Goal: Find specific page/section: Find specific page/section

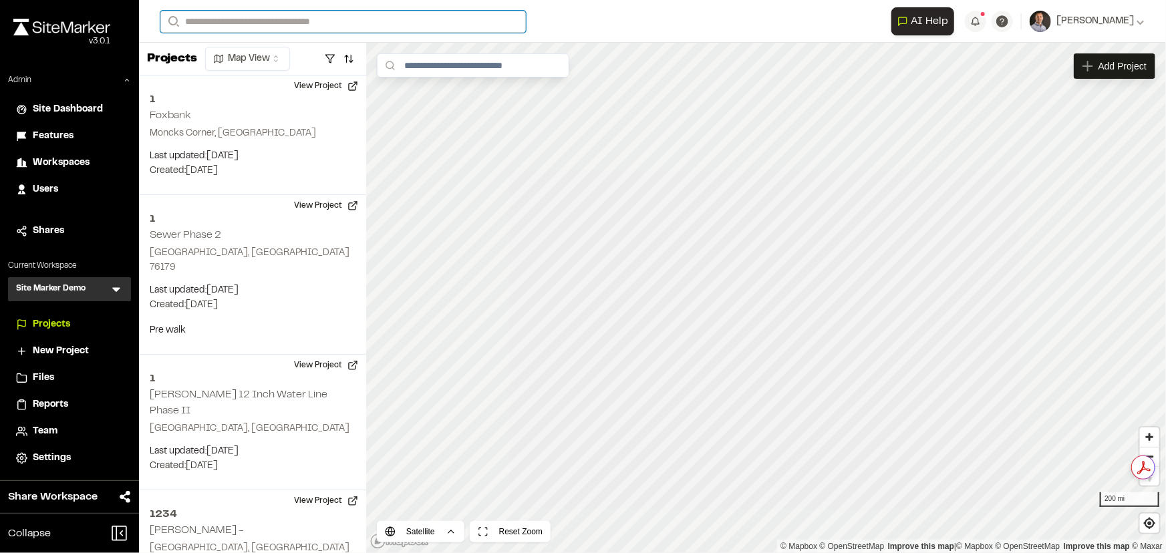
click at [331, 16] on input "Search" at bounding box center [343, 22] width 366 height 22
type input "*****"
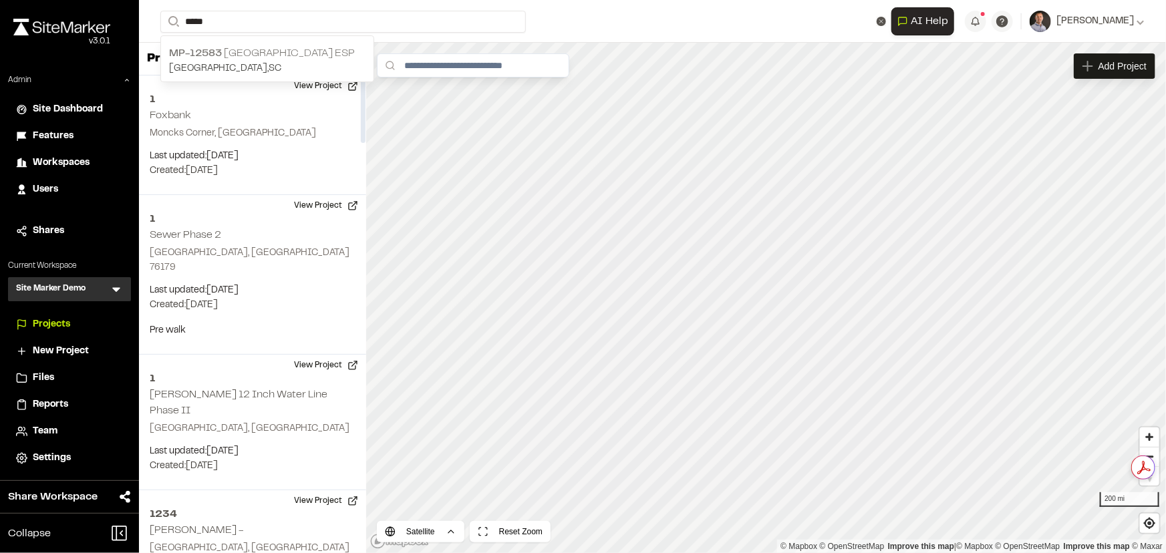
click at [271, 40] on div "MP-[GEOGRAPHIC_DATA] [GEOGRAPHIC_DATA] , [GEOGRAPHIC_DATA]" at bounding box center [267, 60] width 213 height 41
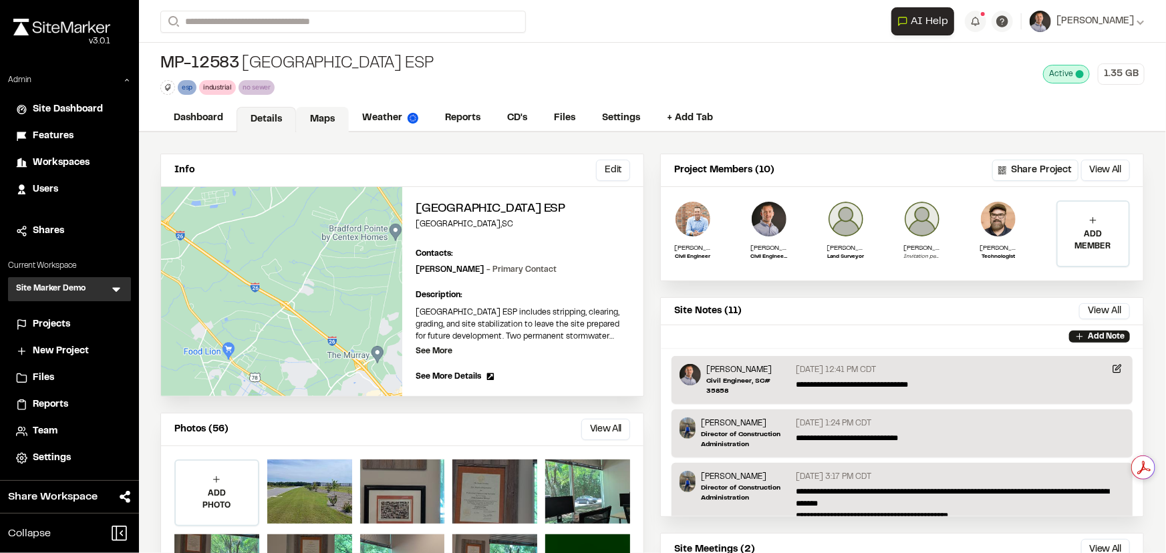
click at [321, 130] on link "Maps" at bounding box center [322, 119] width 53 height 25
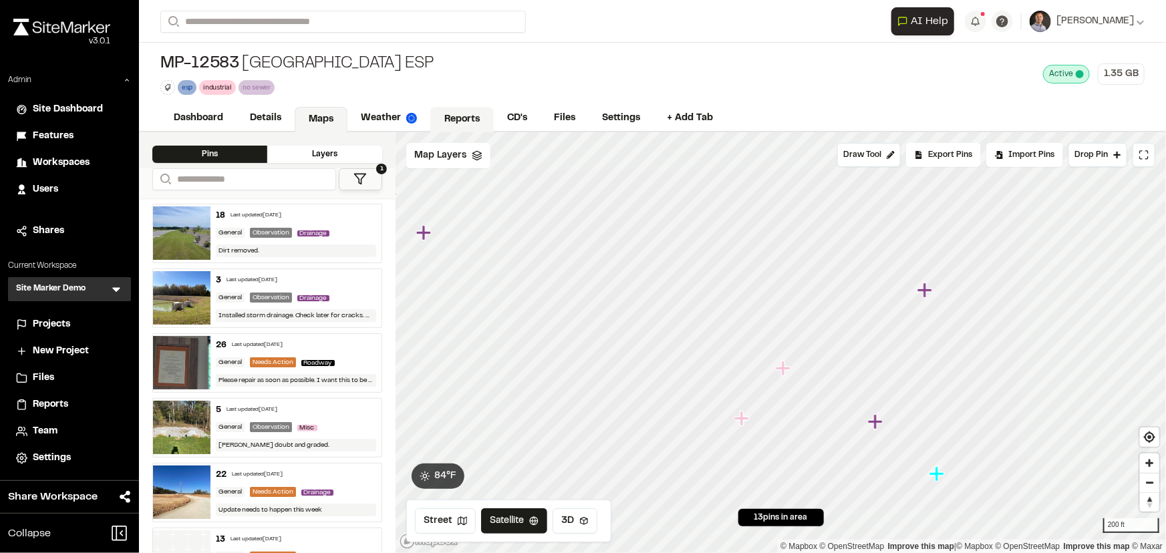
click at [460, 123] on link "Reports" at bounding box center [461, 119] width 63 height 25
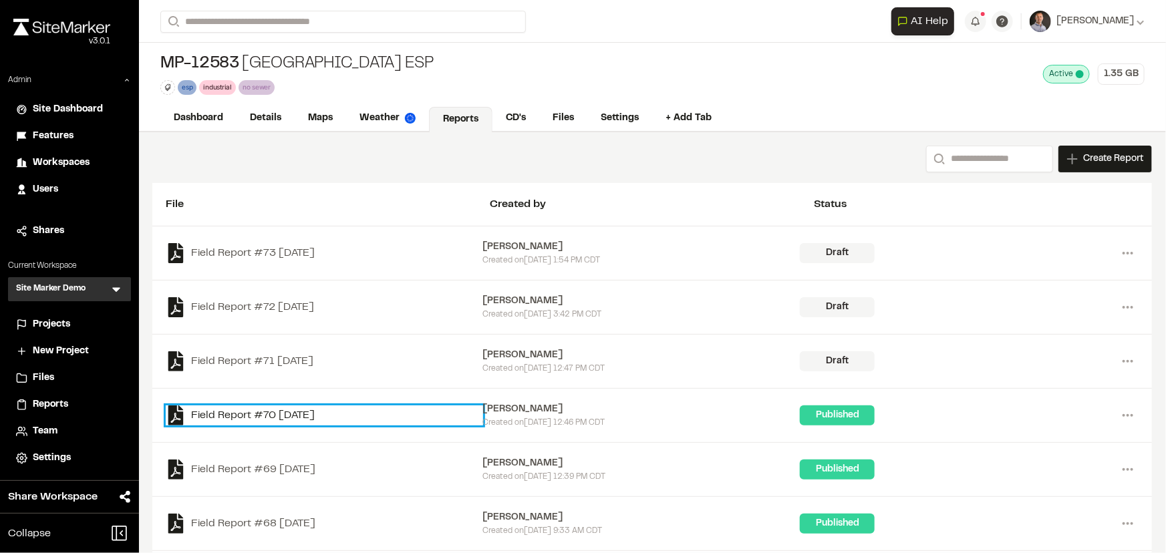
click at [249, 412] on link "Field Report #70 [DATE]" at bounding box center [324, 416] width 317 height 20
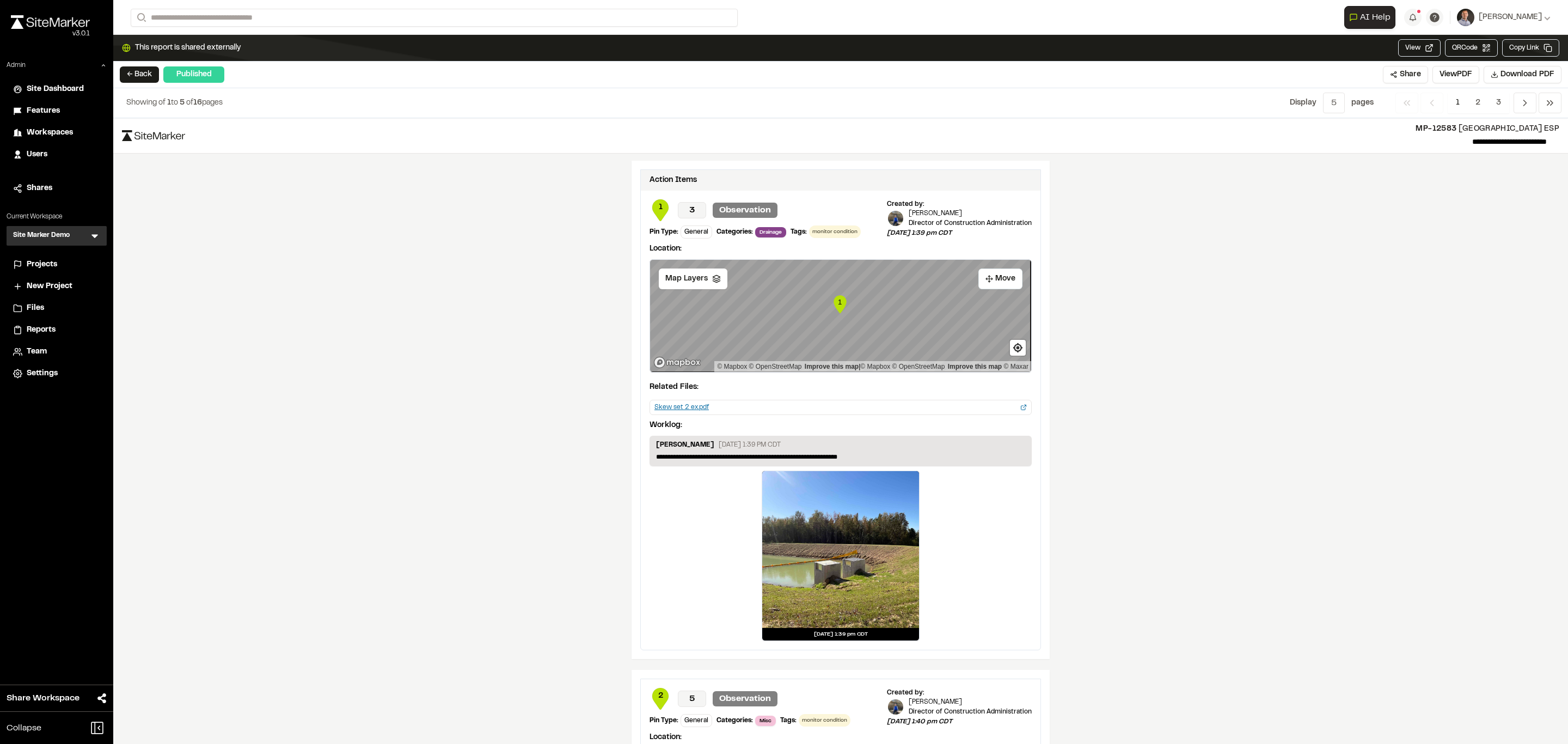
scroll to position [1437, 0]
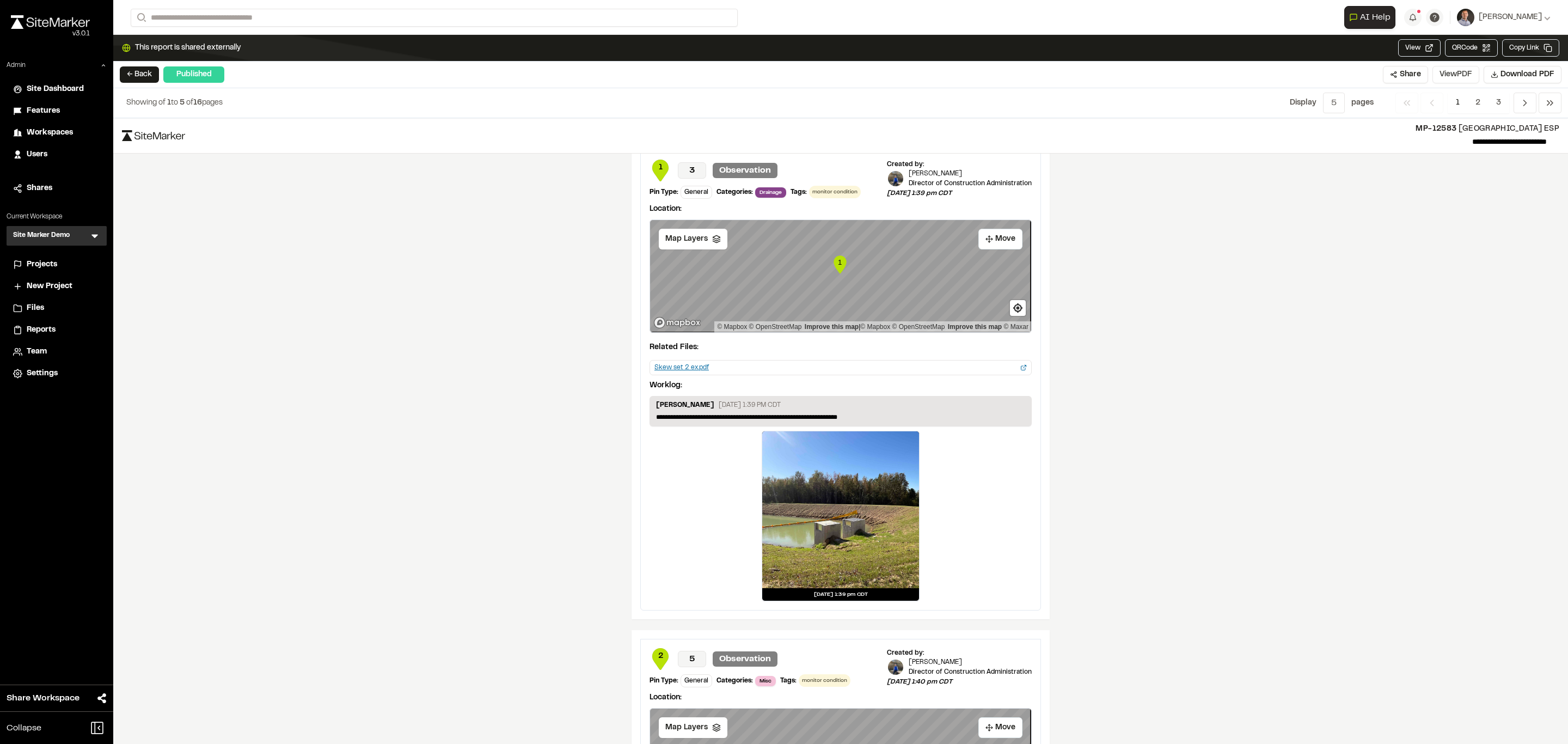
click at [949, 73] on button "View PDF" at bounding box center [1455, 74] width 46 height 17
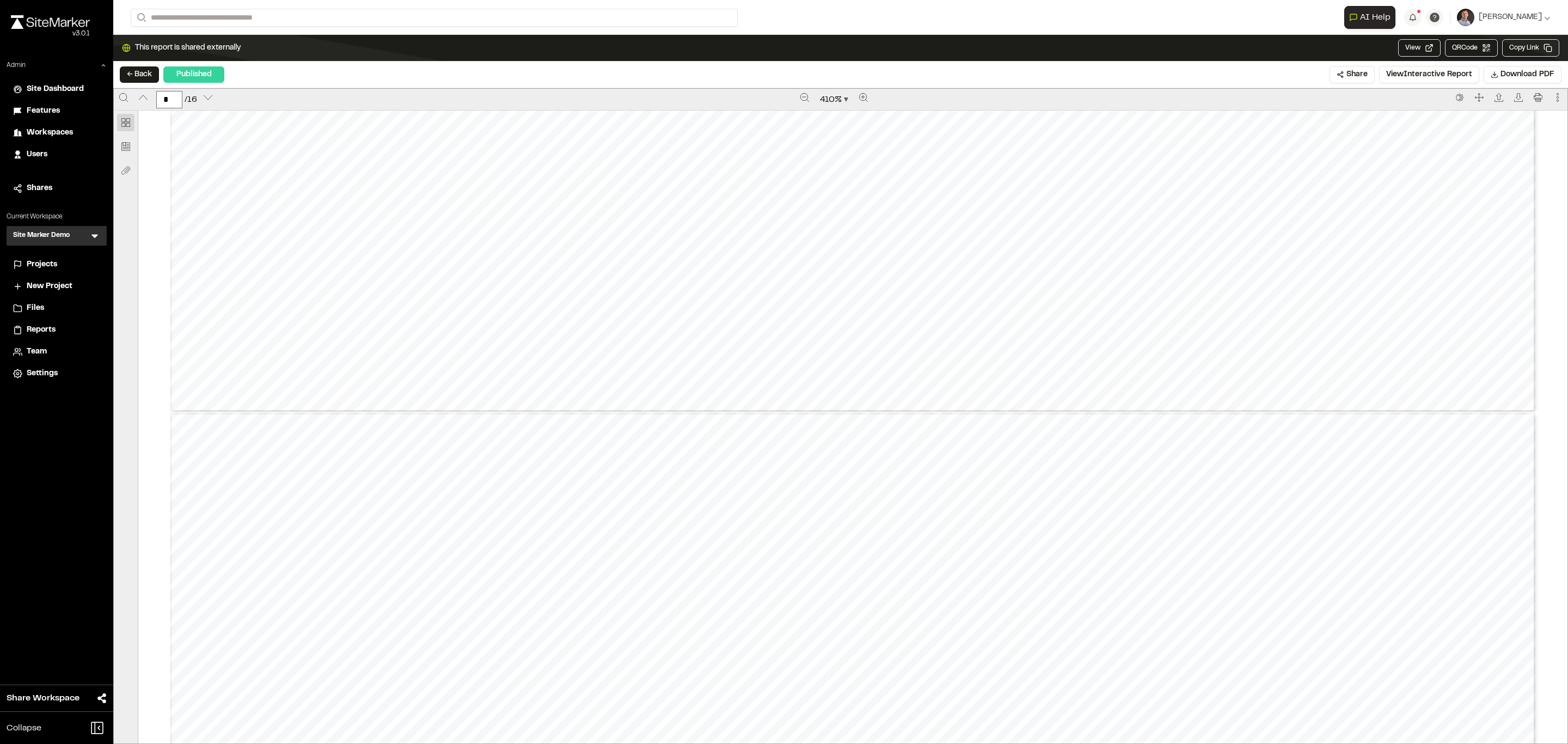
type input "*"
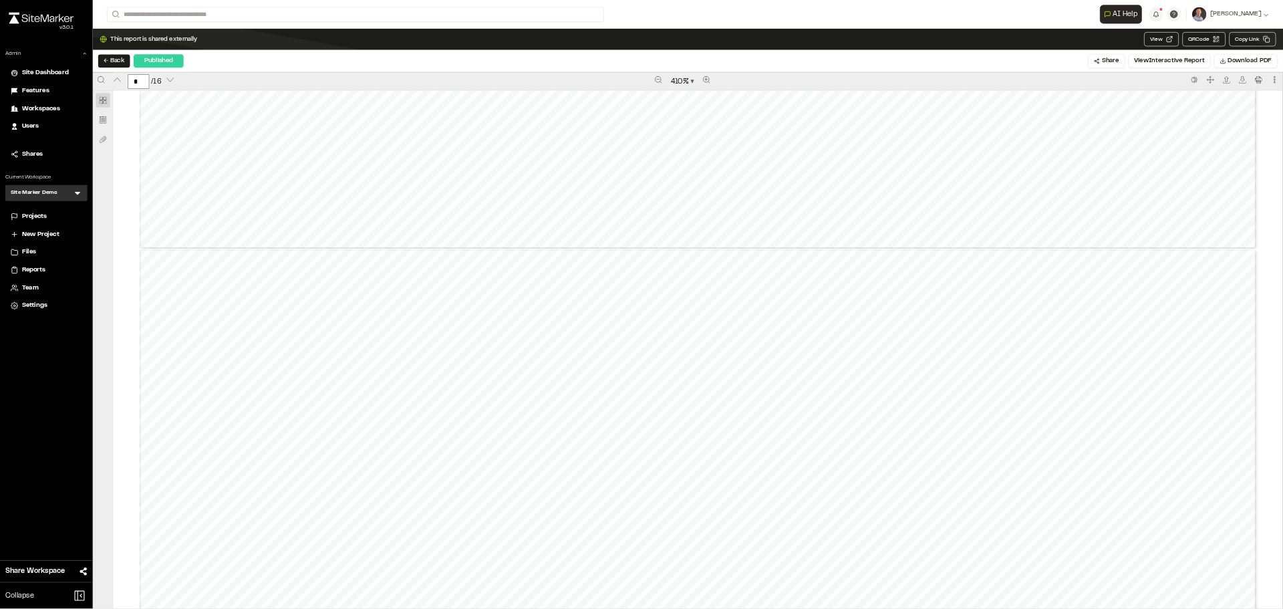
scroll to position [8420, 0]
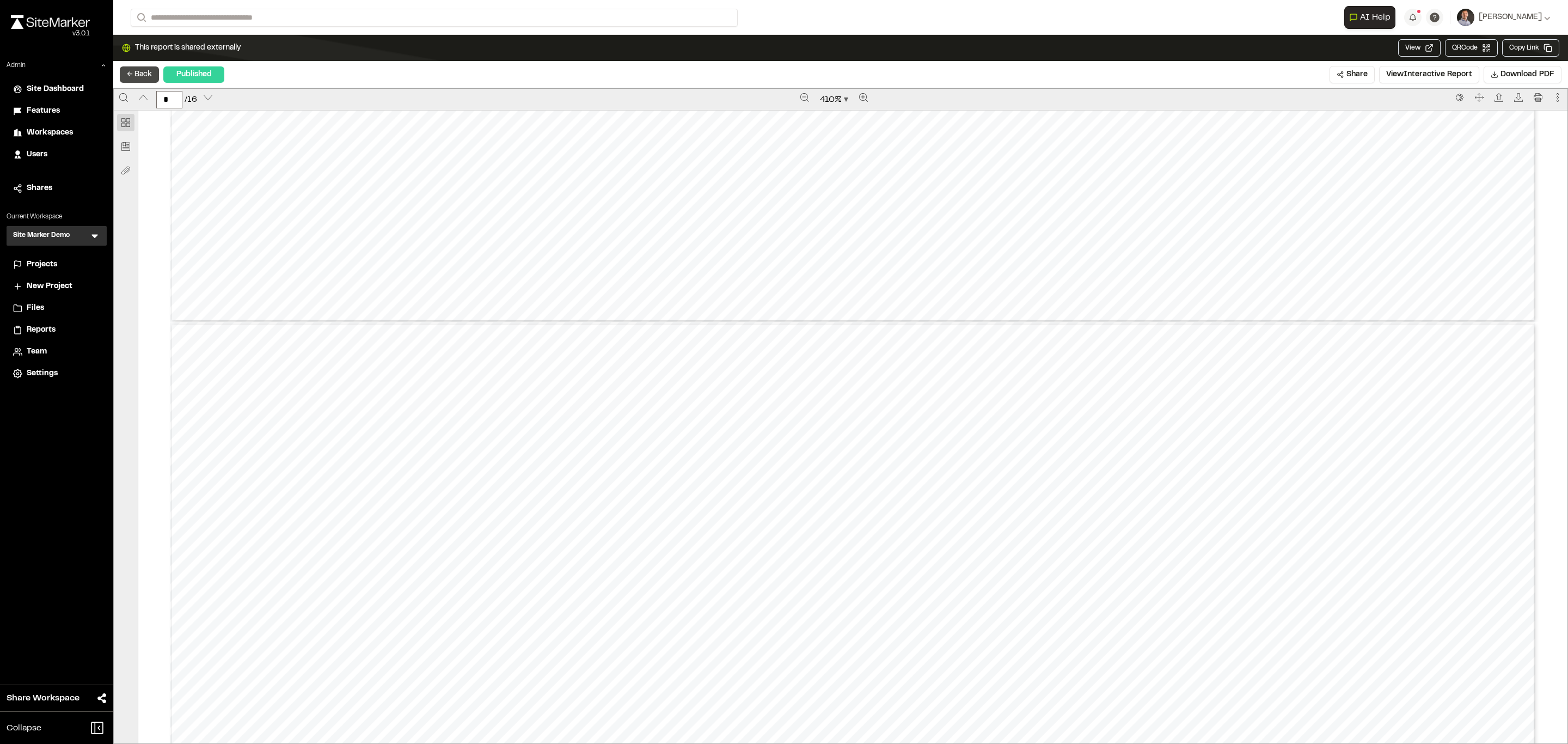
click at [137, 67] on button "← Back" at bounding box center [139, 75] width 39 height 16
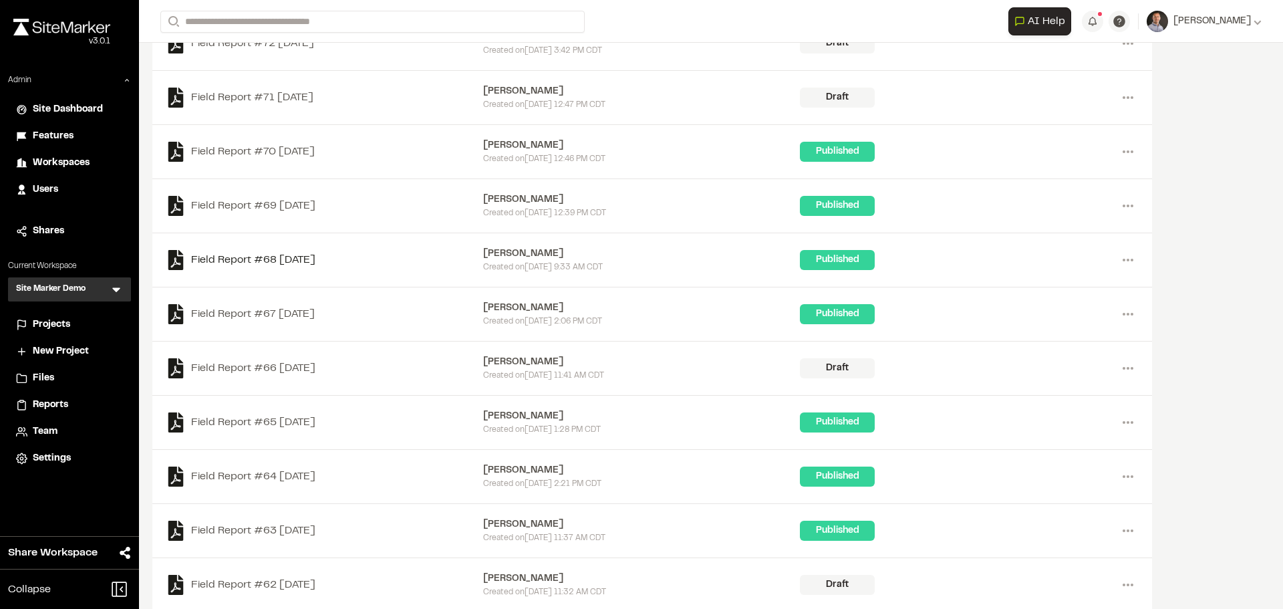
scroll to position [267, 0]
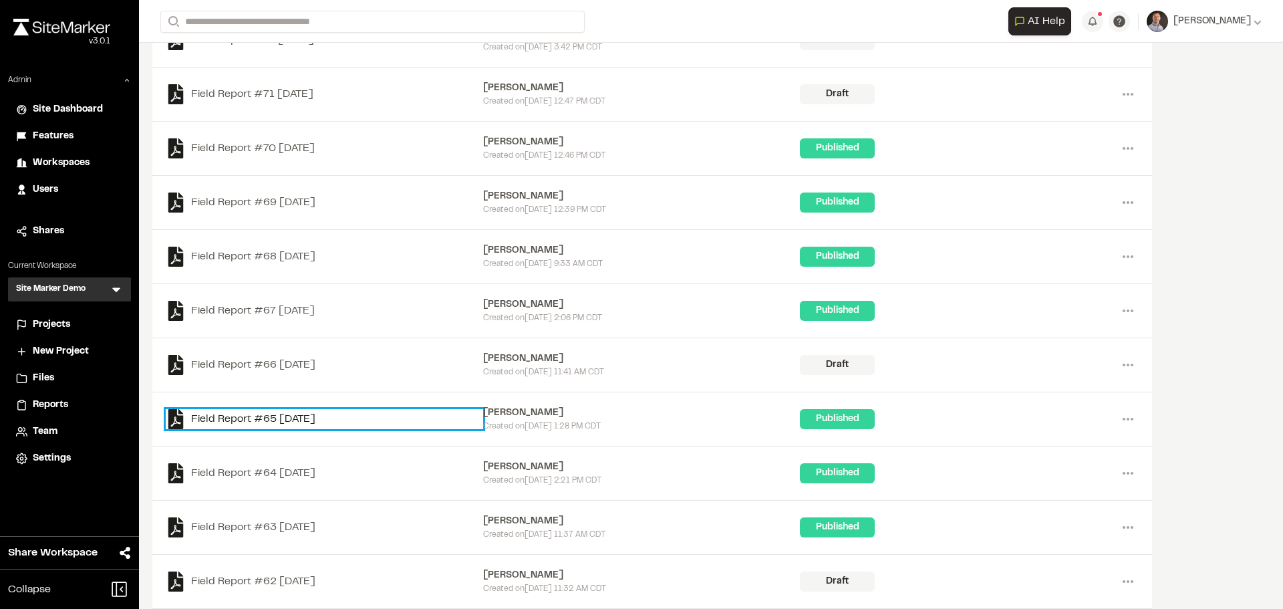
click at [246, 418] on link "Field Report #65 [DATE]" at bounding box center [324, 419] width 317 height 20
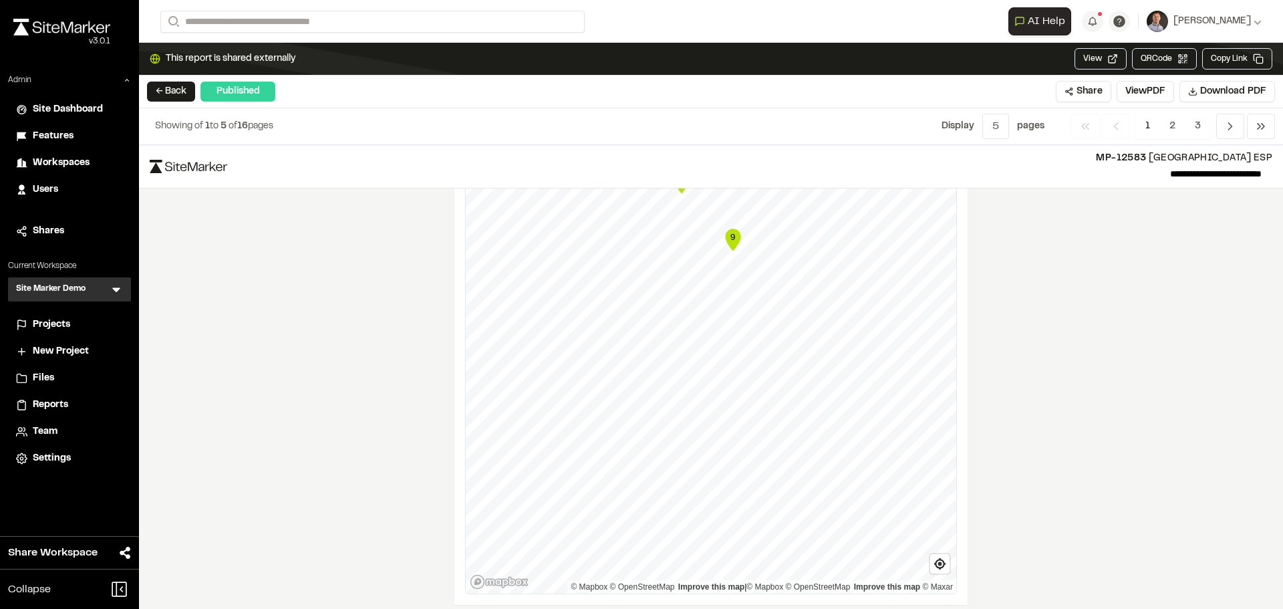
scroll to position [1843, 0]
drag, startPoint x: 175, startPoint y: 95, endPoint x: 124, endPoint y: 311, distance: 222.4
click at [175, 95] on button "← Back" at bounding box center [171, 92] width 48 height 20
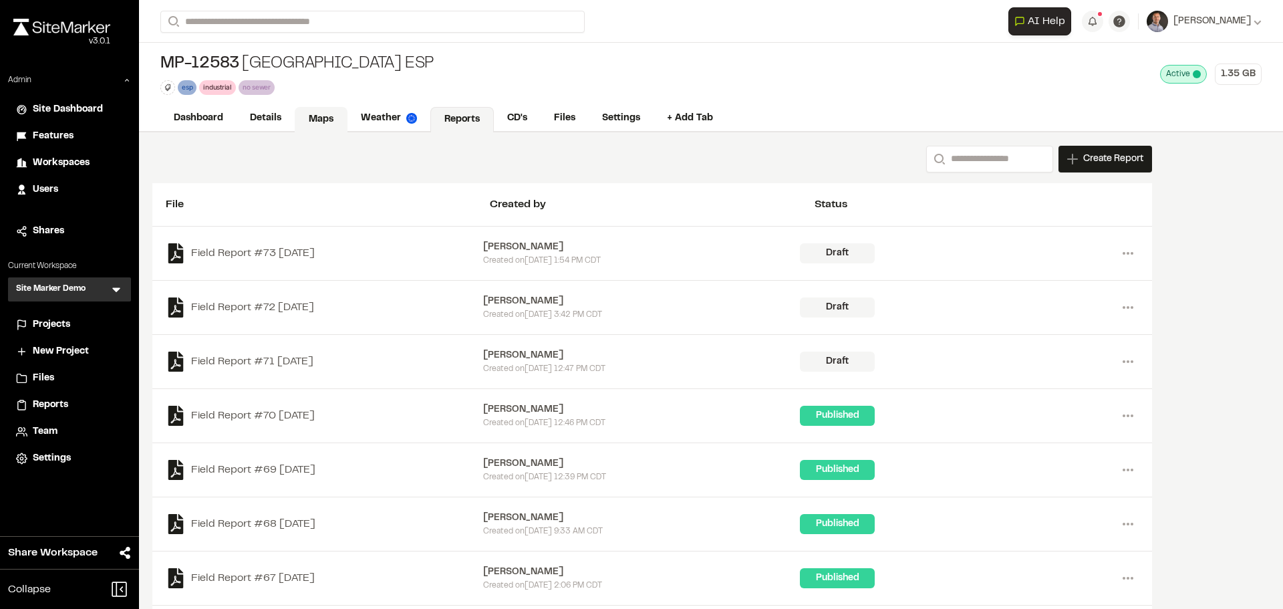
click at [321, 124] on link "Maps" at bounding box center [321, 119] width 53 height 25
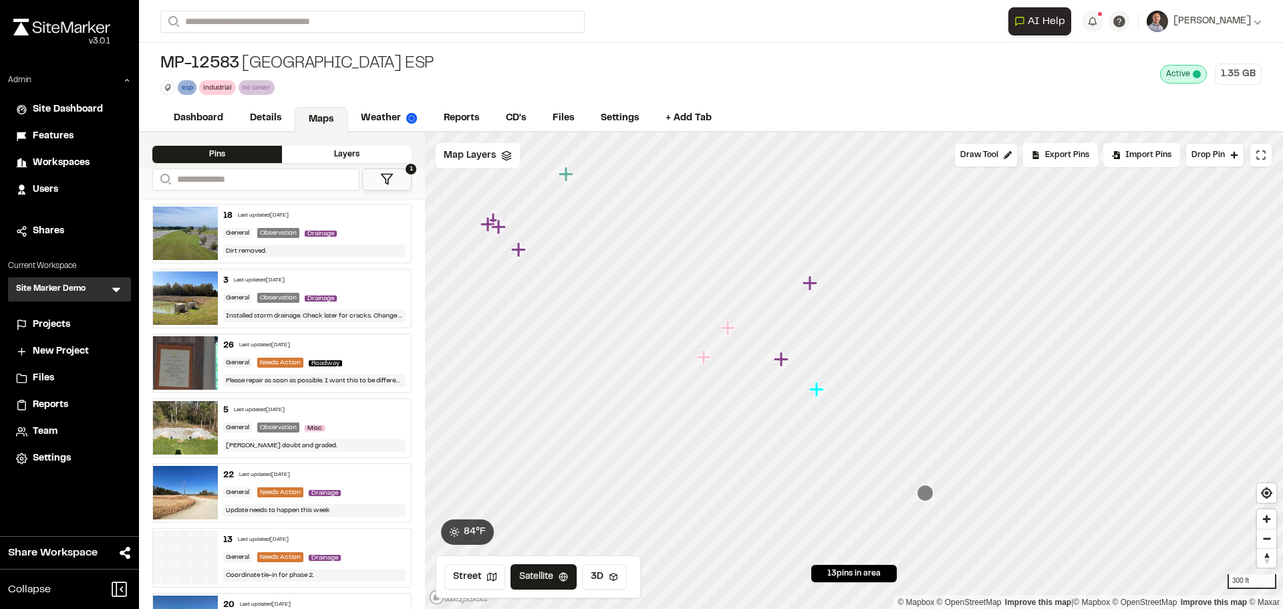
click at [391, 180] on icon at bounding box center [386, 178] width 13 height 13
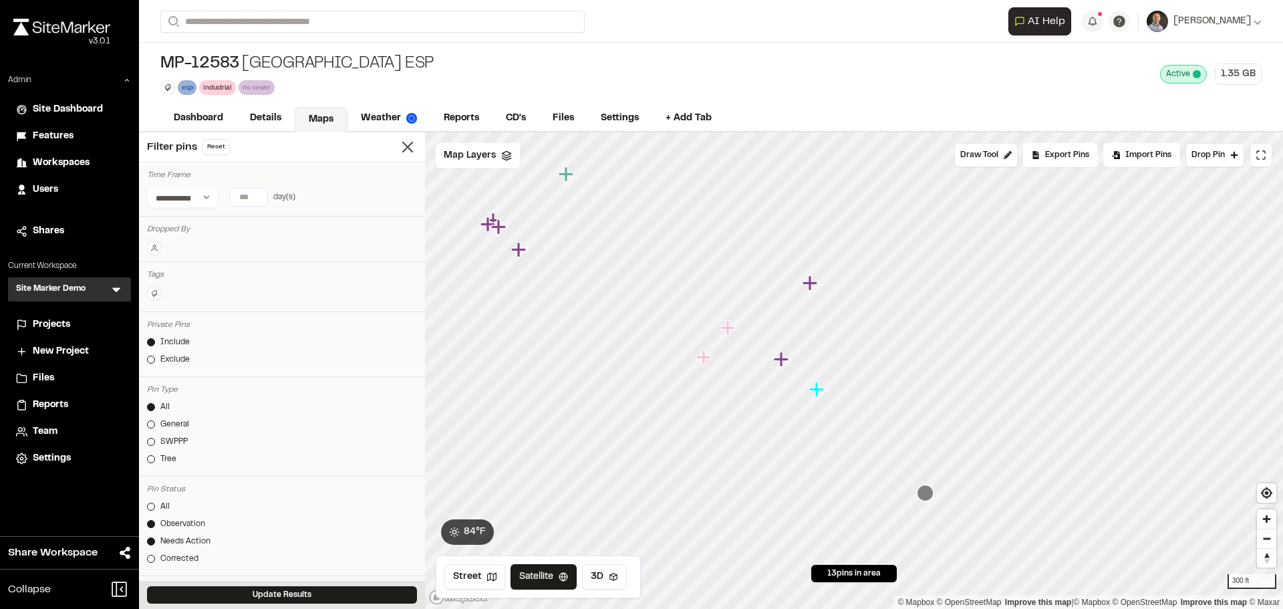
click at [182, 521] on div "Observation" at bounding box center [182, 524] width 45 height 12
click at [169, 553] on div "Corrected" at bounding box center [179, 559] width 38 height 12
click at [251, 553] on button "Update Results" at bounding box center [282, 594] width 270 height 17
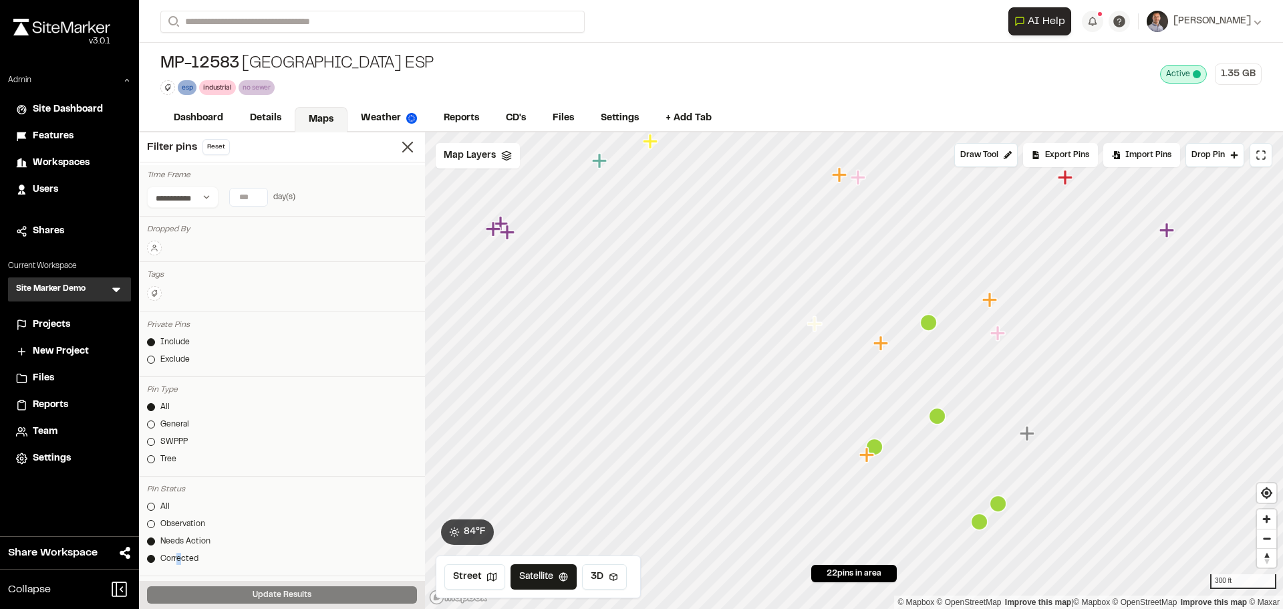
click at [178, 553] on div "Corrected" at bounding box center [179, 559] width 38 height 12
drag, startPoint x: 281, startPoint y: 592, endPoint x: 302, endPoint y: 601, distance: 23.1
click at [280, 553] on button "Update Results" at bounding box center [282, 594] width 270 height 17
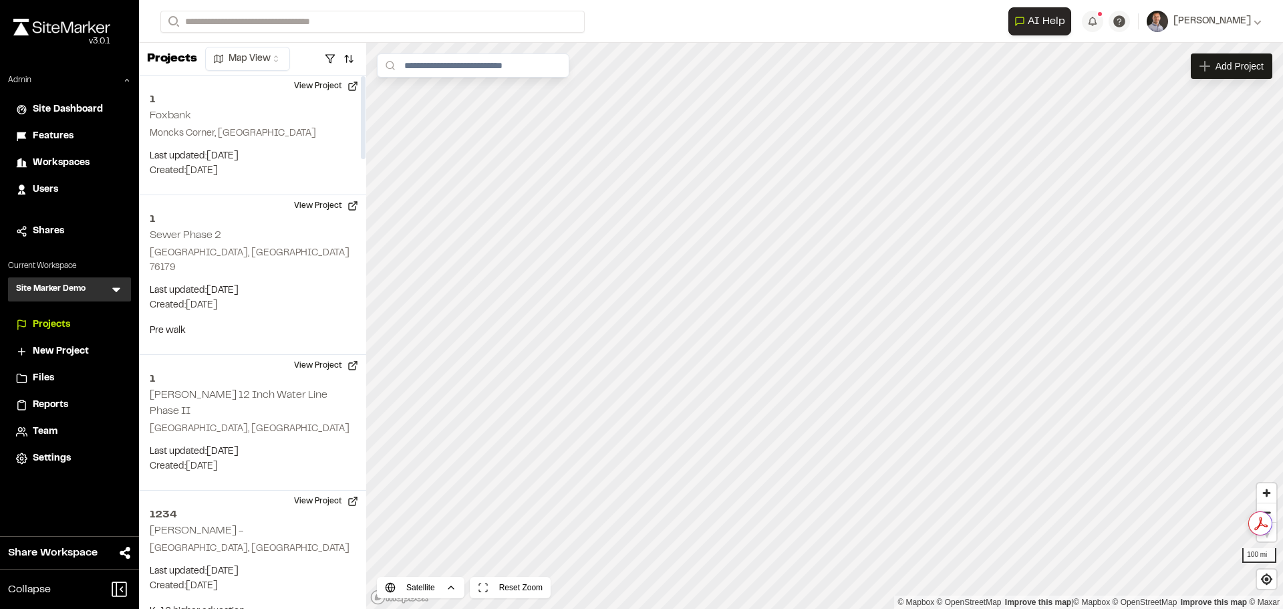
click at [115, 291] on icon at bounding box center [116, 290] width 8 height 5
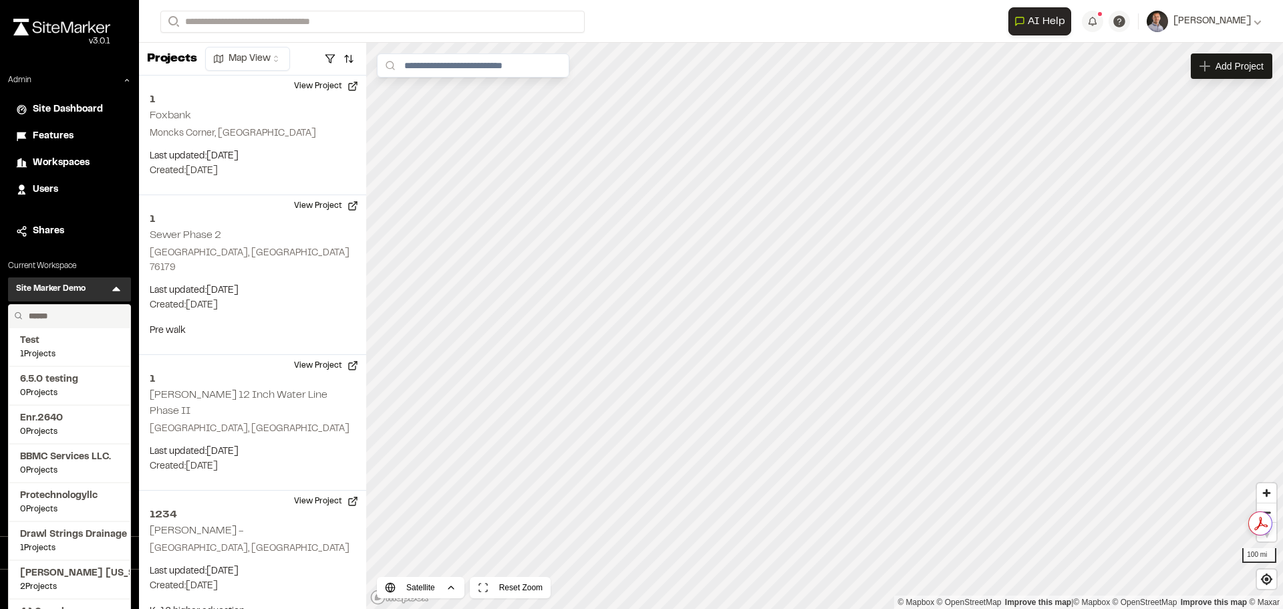
click at [80, 315] on input "text" at bounding box center [74, 316] width 102 height 23
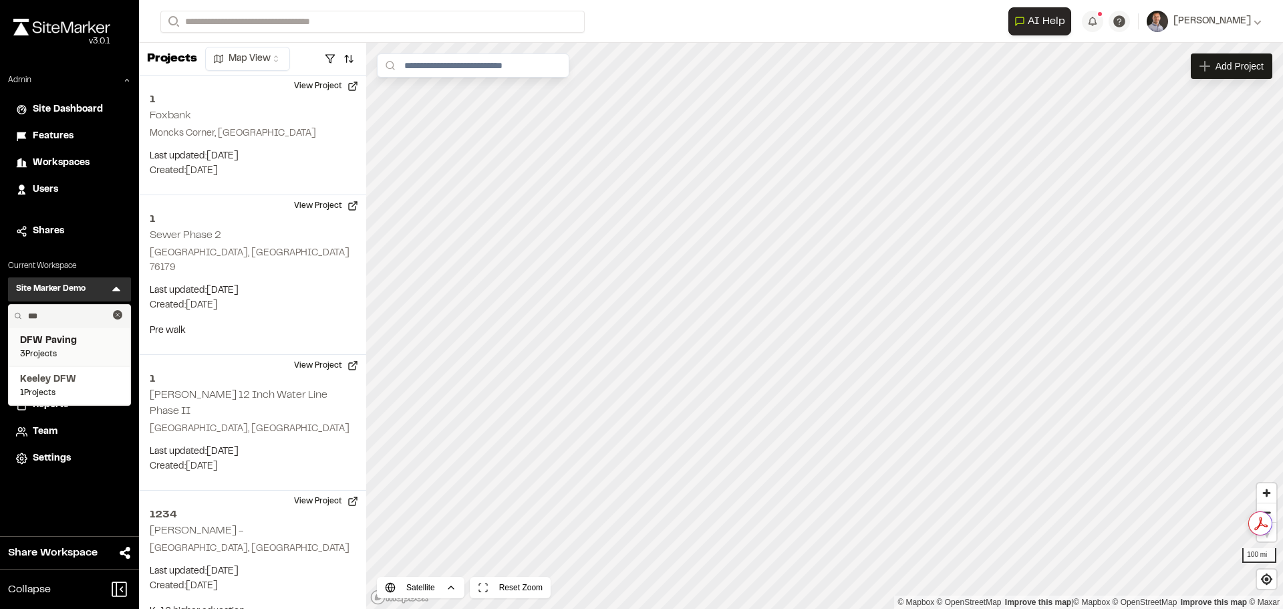
type input "***"
click at [68, 350] on span "3 Projects" at bounding box center [69, 354] width 99 height 12
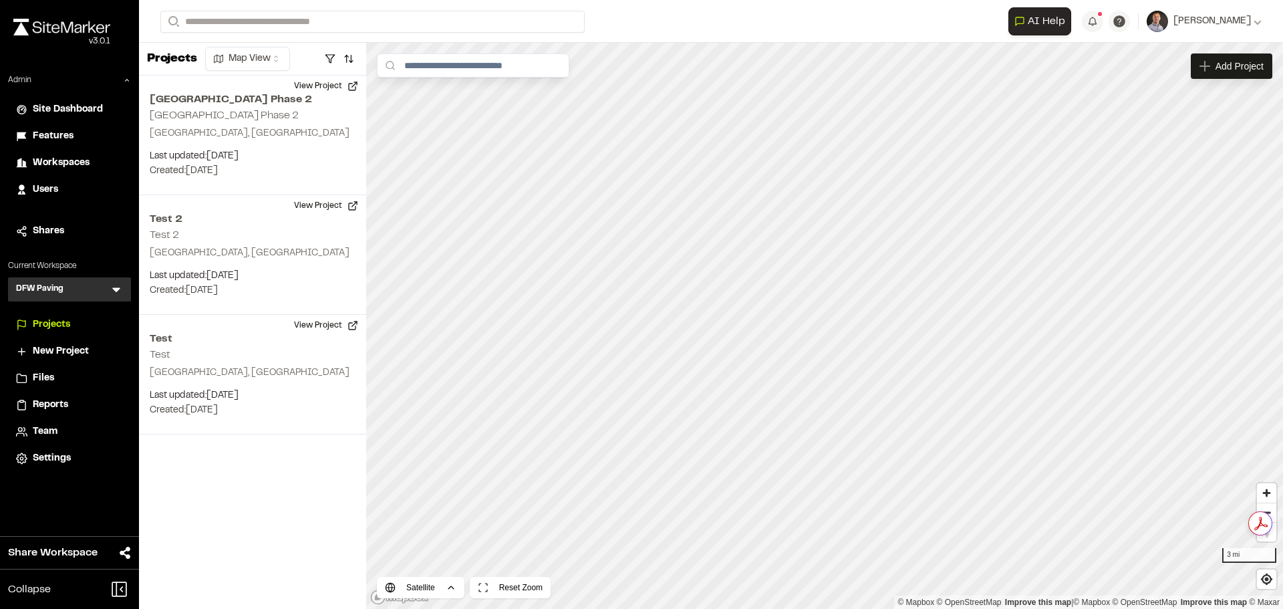
click at [61, 440] on li "Team" at bounding box center [69, 431] width 123 height 25
click at [44, 431] on span "Team" at bounding box center [45, 431] width 25 height 15
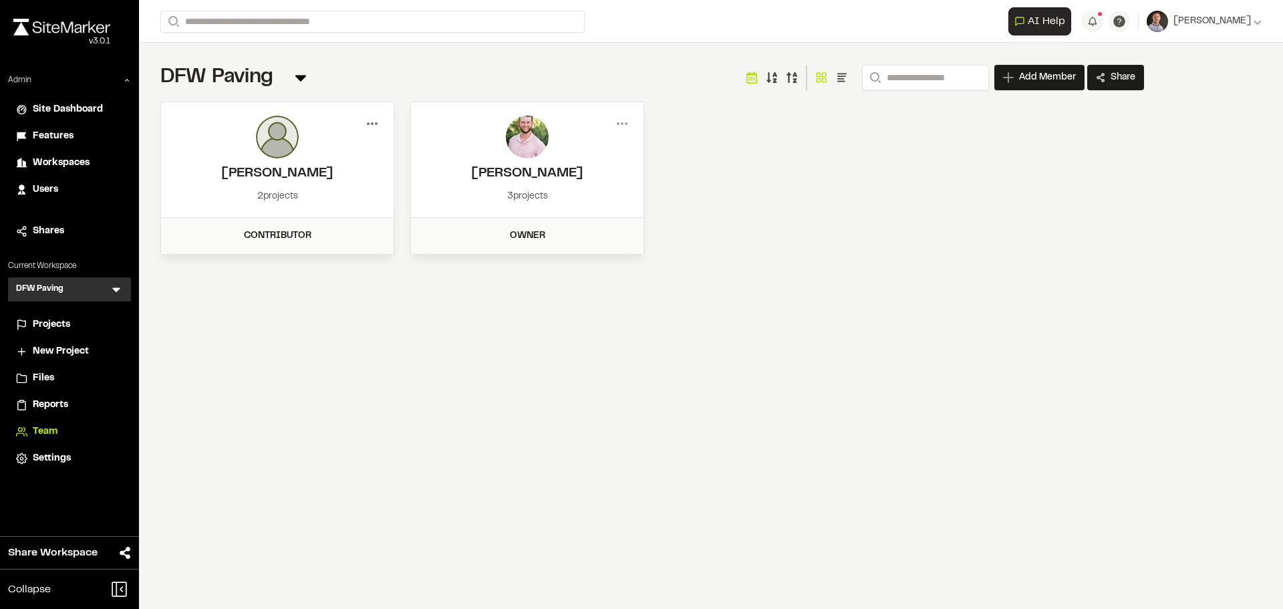
click at [375, 121] on icon at bounding box center [372, 123] width 21 height 21
click at [303, 146] on div "View" at bounding box center [324, 152] width 116 height 20
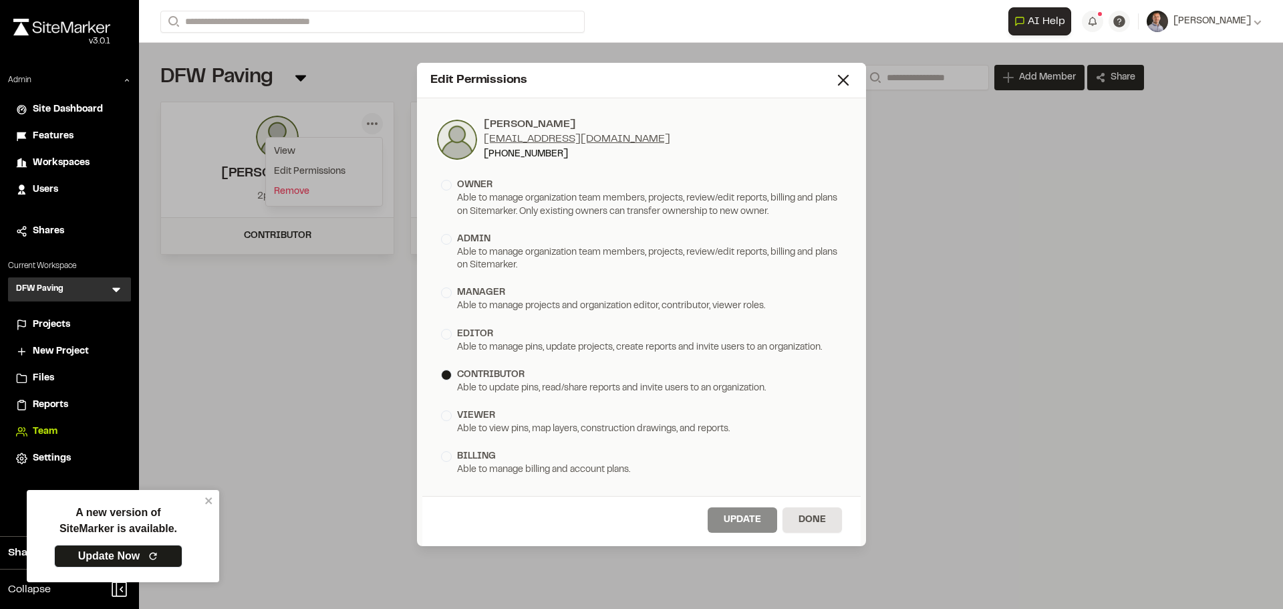
click at [65, 107] on span "Site Dashboard" at bounding box center [68, 109] width 70 height 15
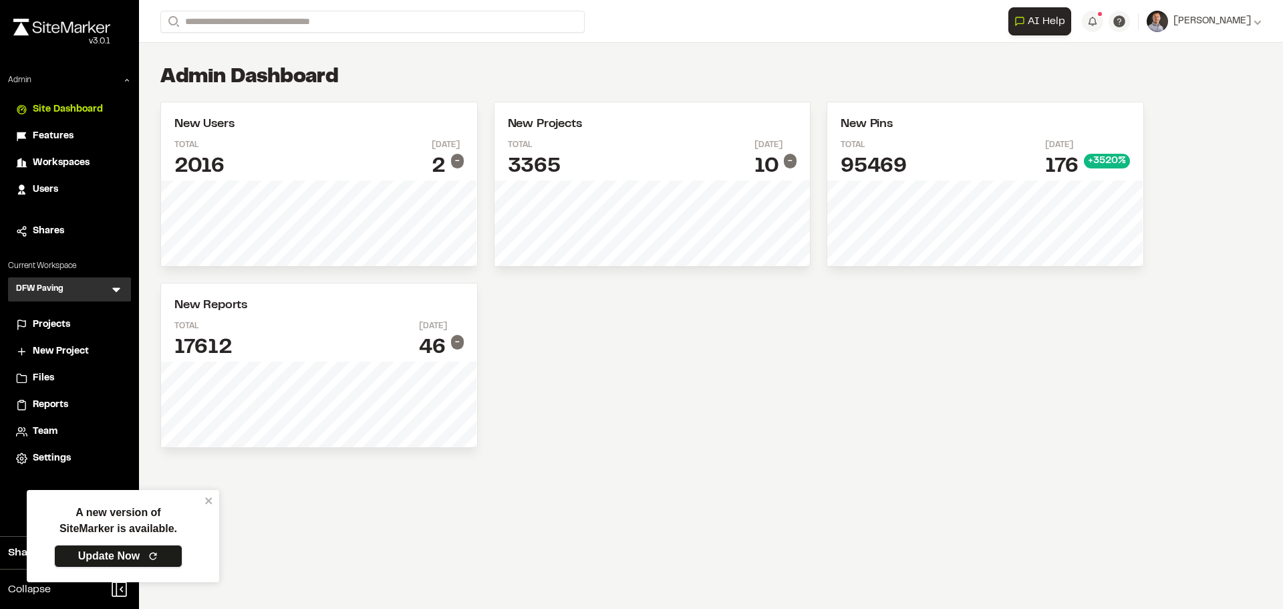
drag, startPoint x: 128, startPoint y: 559, endPoint x: 164, endPoint y: 553, distance: 36.5
click at [128, 559] on link "Update Now" at bounding box center [118, 556] width 128 height 23
